Goal: Navigation & Orientation: Find specific page/section

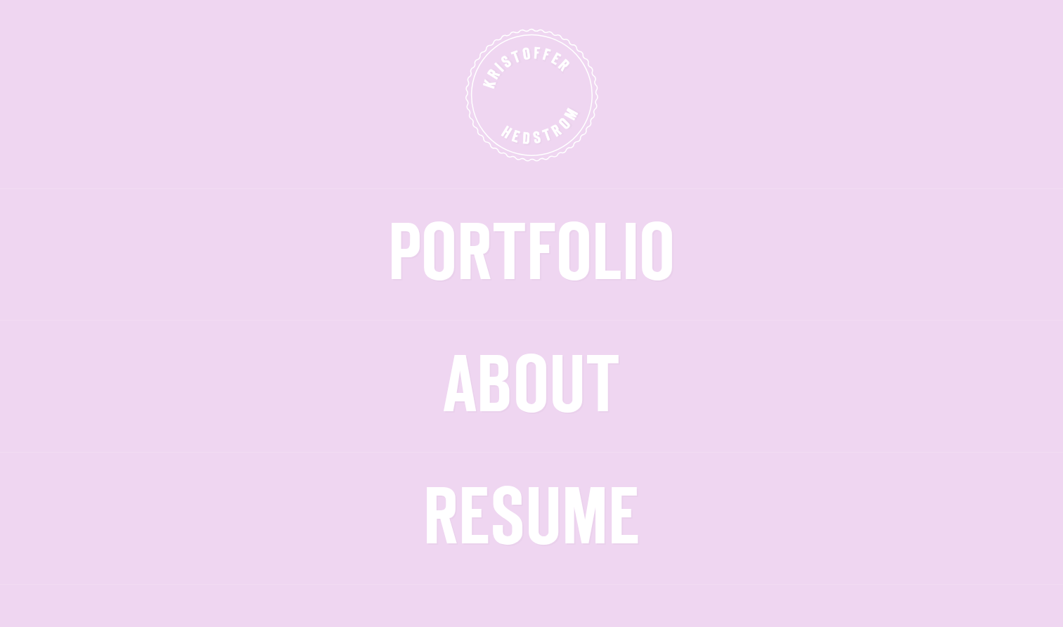
click at [607, 234] on span "Portfolio" at bounding box center [531, 255] width 287 height 73
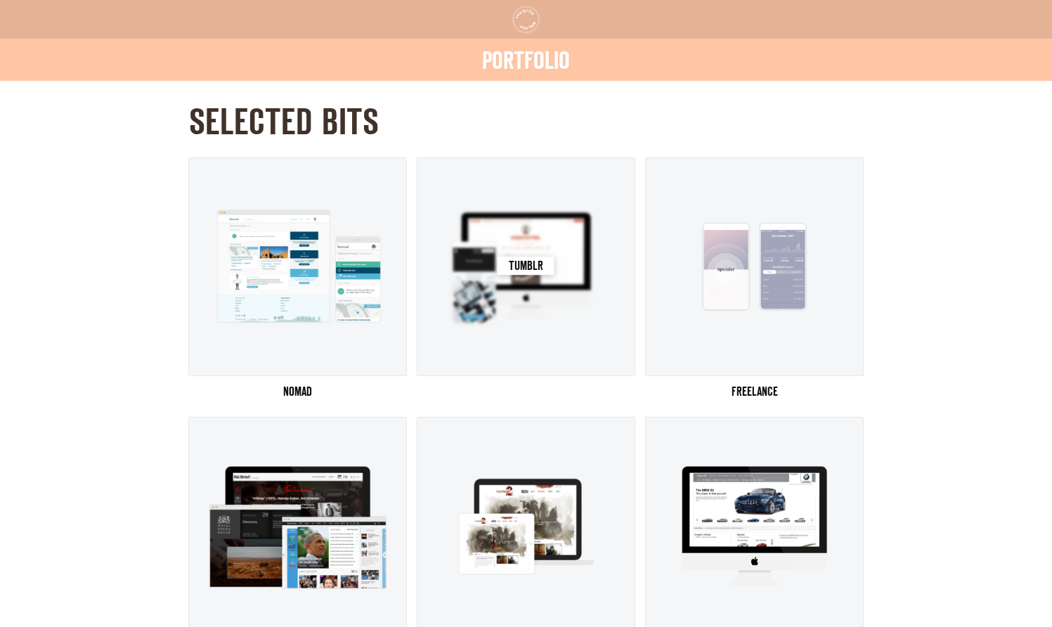
click at [550, 284] on img at bounding box center [526, 266] width 180 height 135
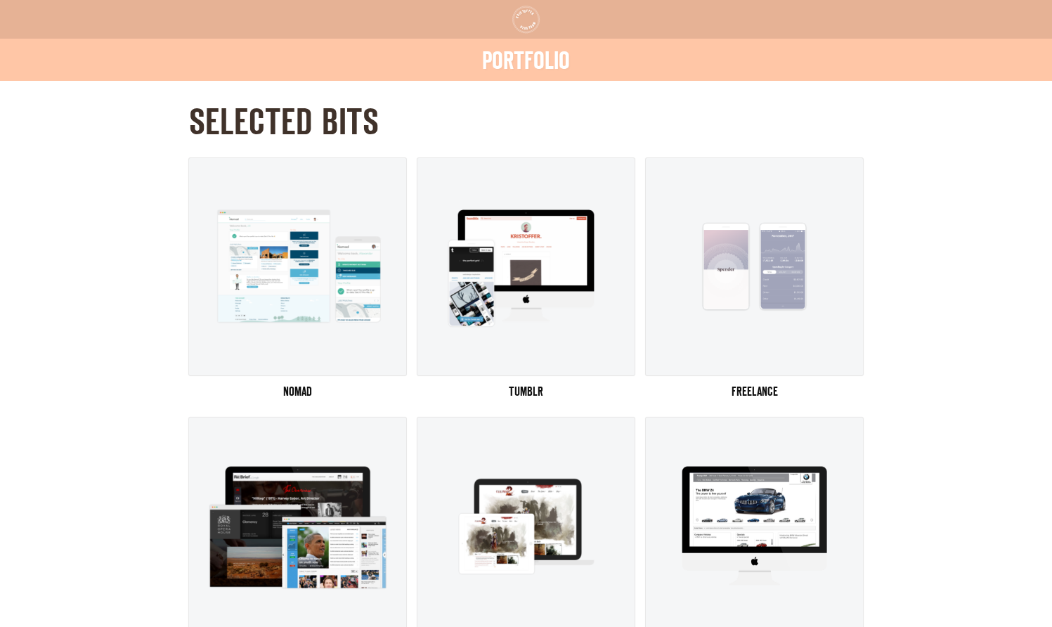
click at [549, 57] on span "Portfolio" at bounding box center [526, 62] width 88 height 22
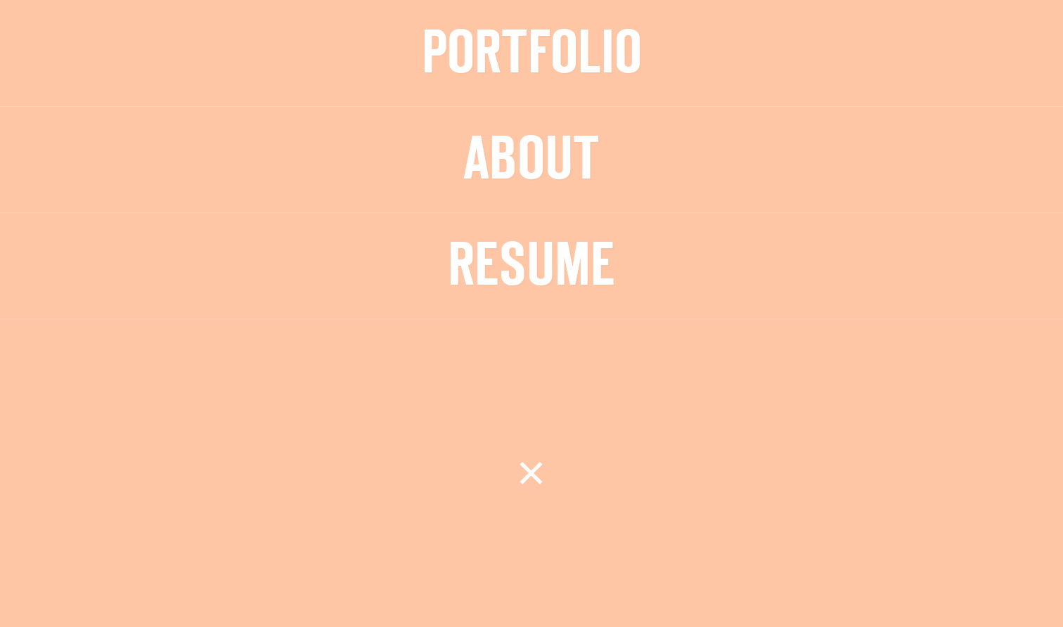
click at [560, 164] on span "About" at bounding box center [531, 161] width 136 height 56
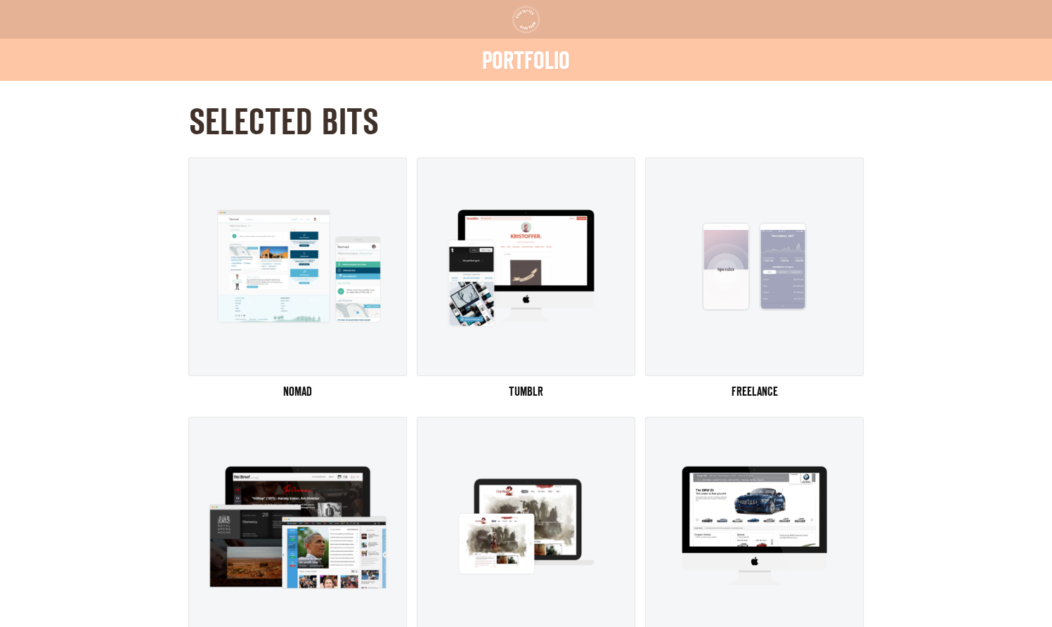
click at [536, 60] on span "Portfolio" at bounding box center [526, 62] width 88 height 22
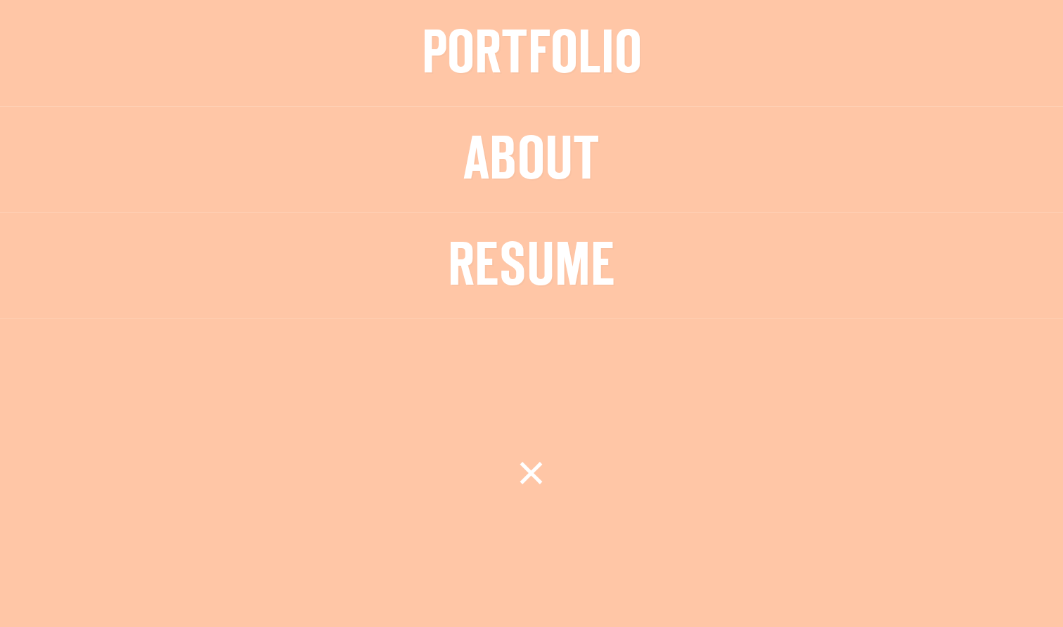
click at [563, 271] on span "Resume" at bounding box center [531, 267] width 167 height 56
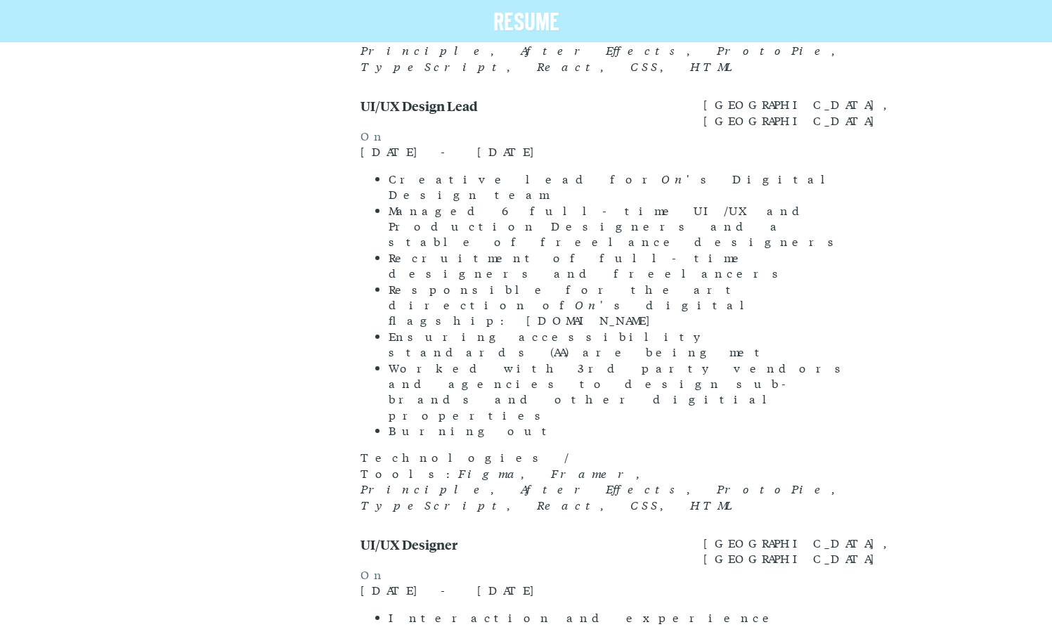
scroll to position [1002, 0]
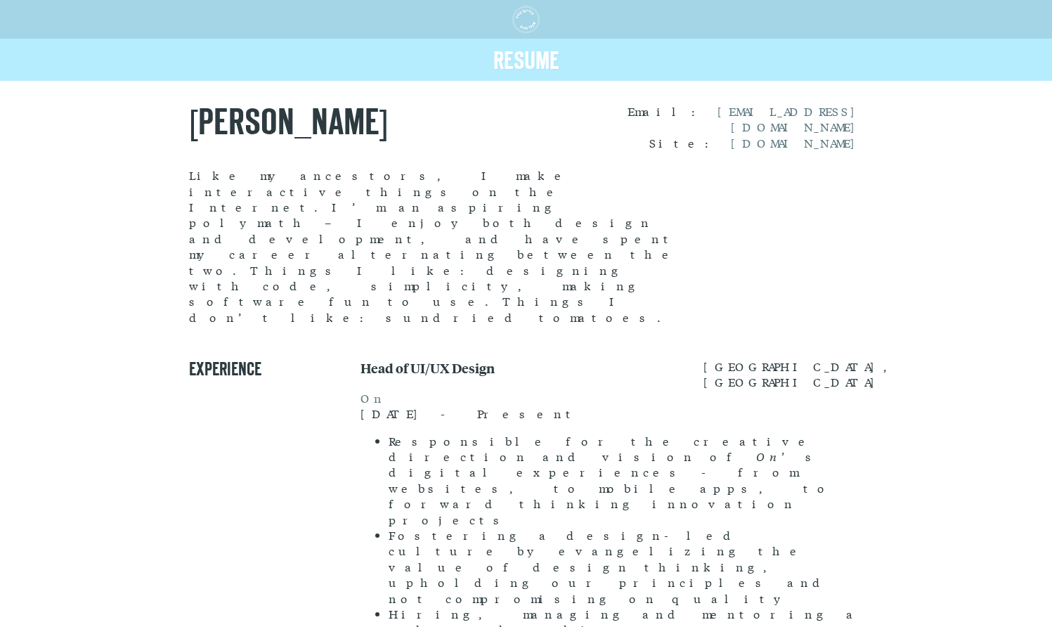
scroll to position [0, 0]
click at [526, 52] on span "Resume" at bounding box center [526, 62] width 66 height 22
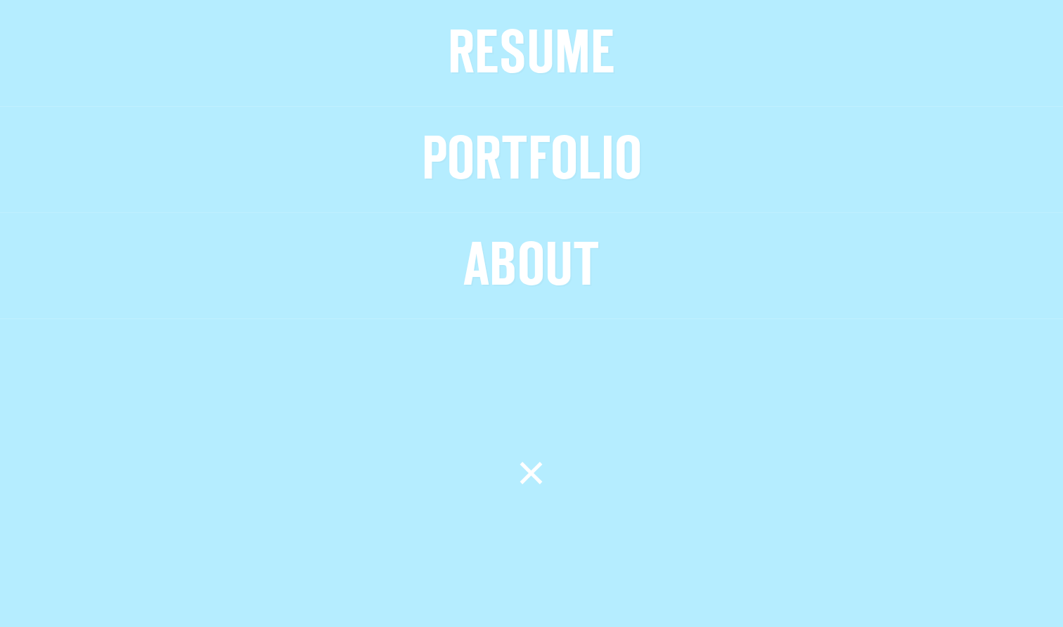
click at [538, 162] on span "Portfolio" at bounding box center [532, 161] width 220 height 56
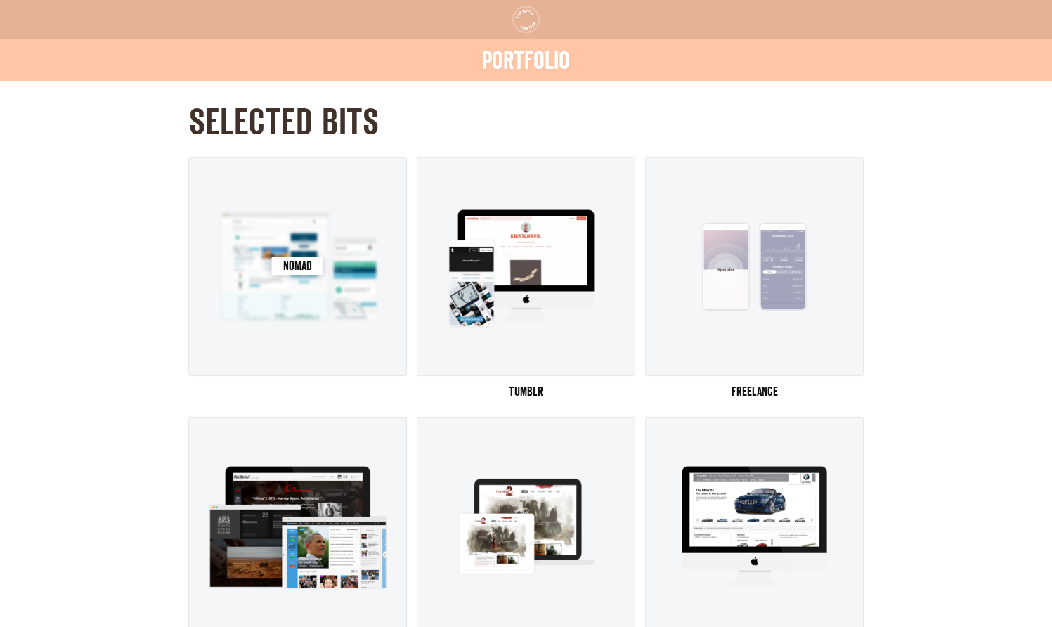
click at [318, 330] on img at bounding box center [297, 266] width 180 height 135
click at [816, 326] on img at bounding box center [755, 266] width 180 height 135
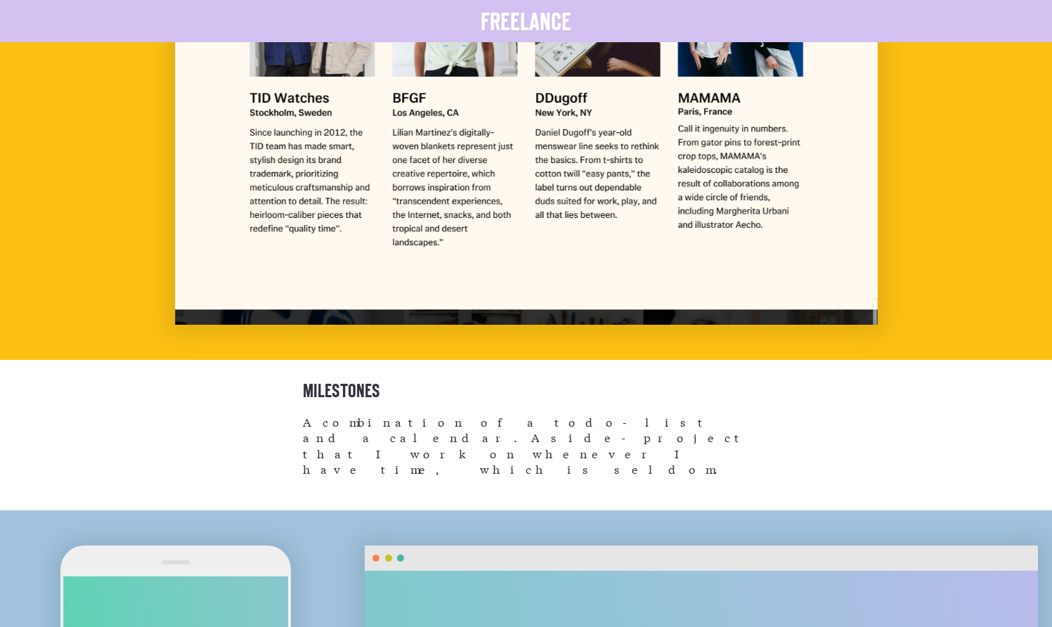
scroll to position [7241, 0]
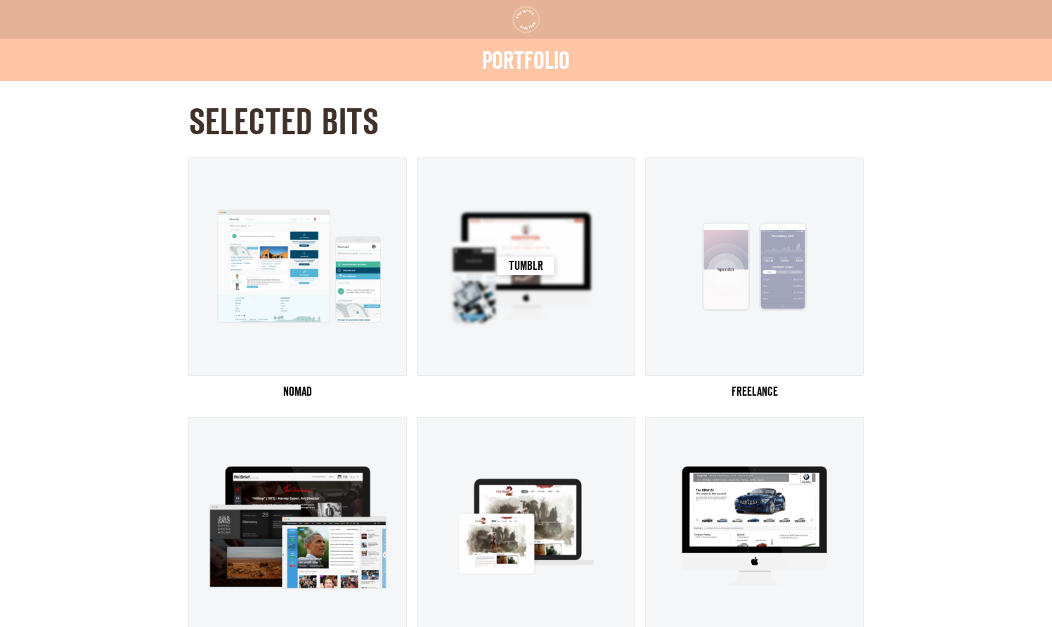
click at [546, 299] on img at bounding box center [526, 266] width 180 height 135
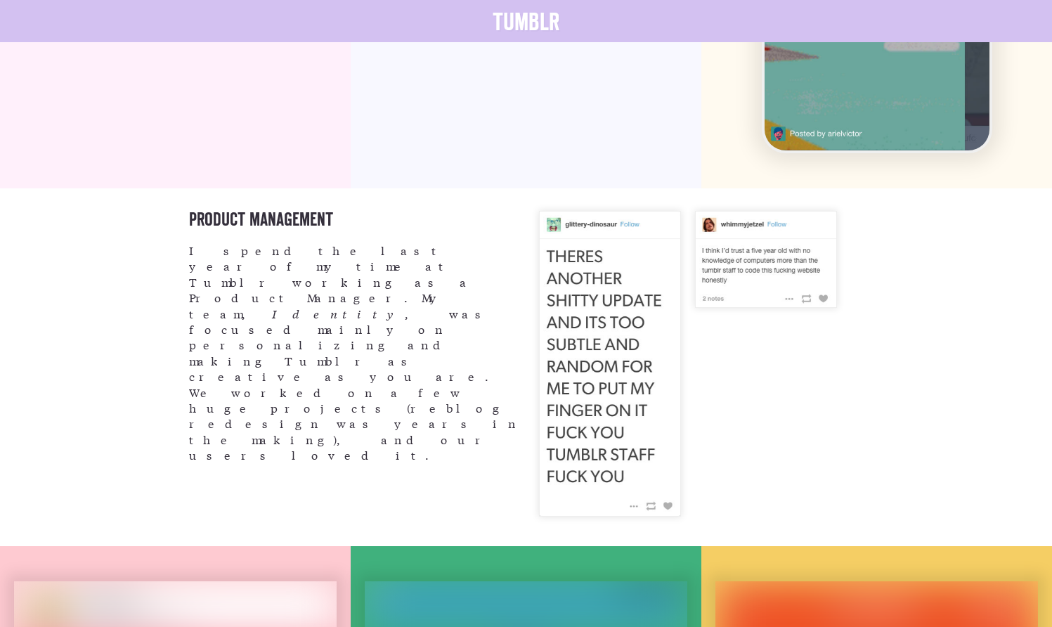
scroll to position [3746, 0]
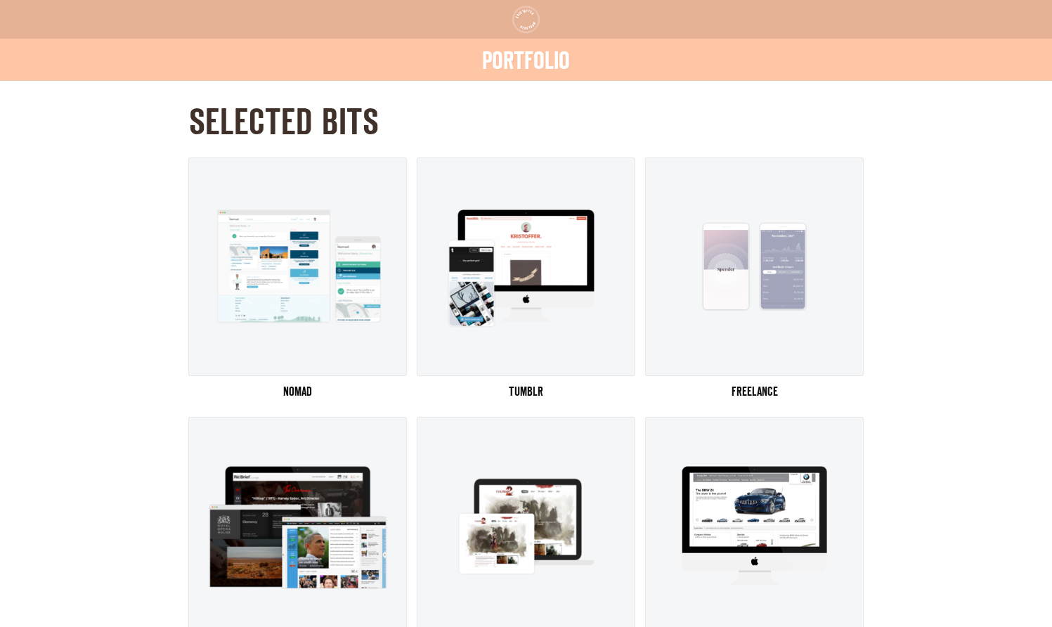
click at [519, 23] on icon "K R I S T O F F E R H E D S T R O M" at bounding box center [526, 19] width 1026 height 310
